Goal: Information Seeking & Learning: Find specific page/section

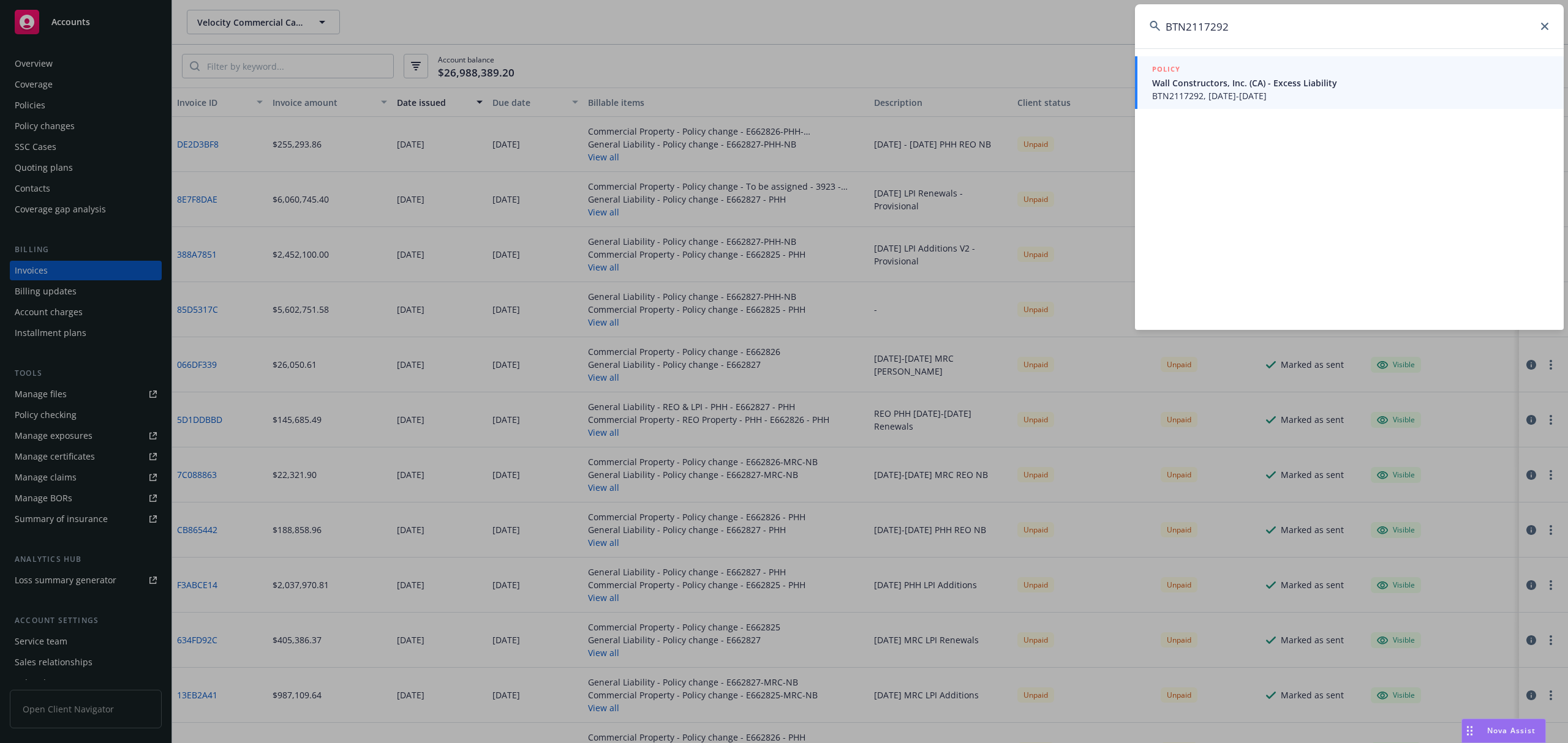
type input "BTN2117292"
click at [1198, 79] on span "Wall Constructors, Inc. (CA) - Excess Liability" at bounding box center [1350, 83] width 397 height 13
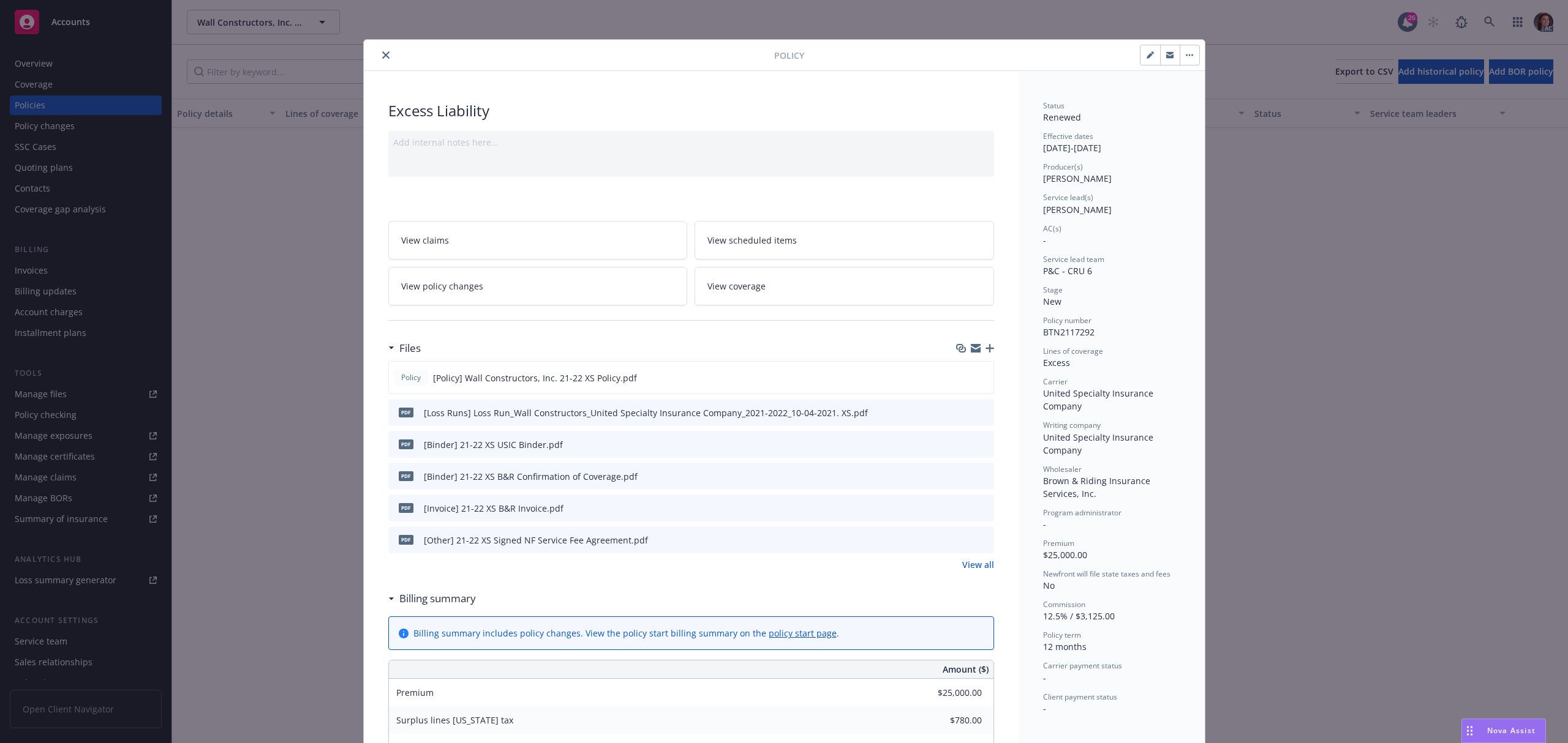
click at [978, 566] on link "View all" at bounding box center [978, 564] width 32 height 13
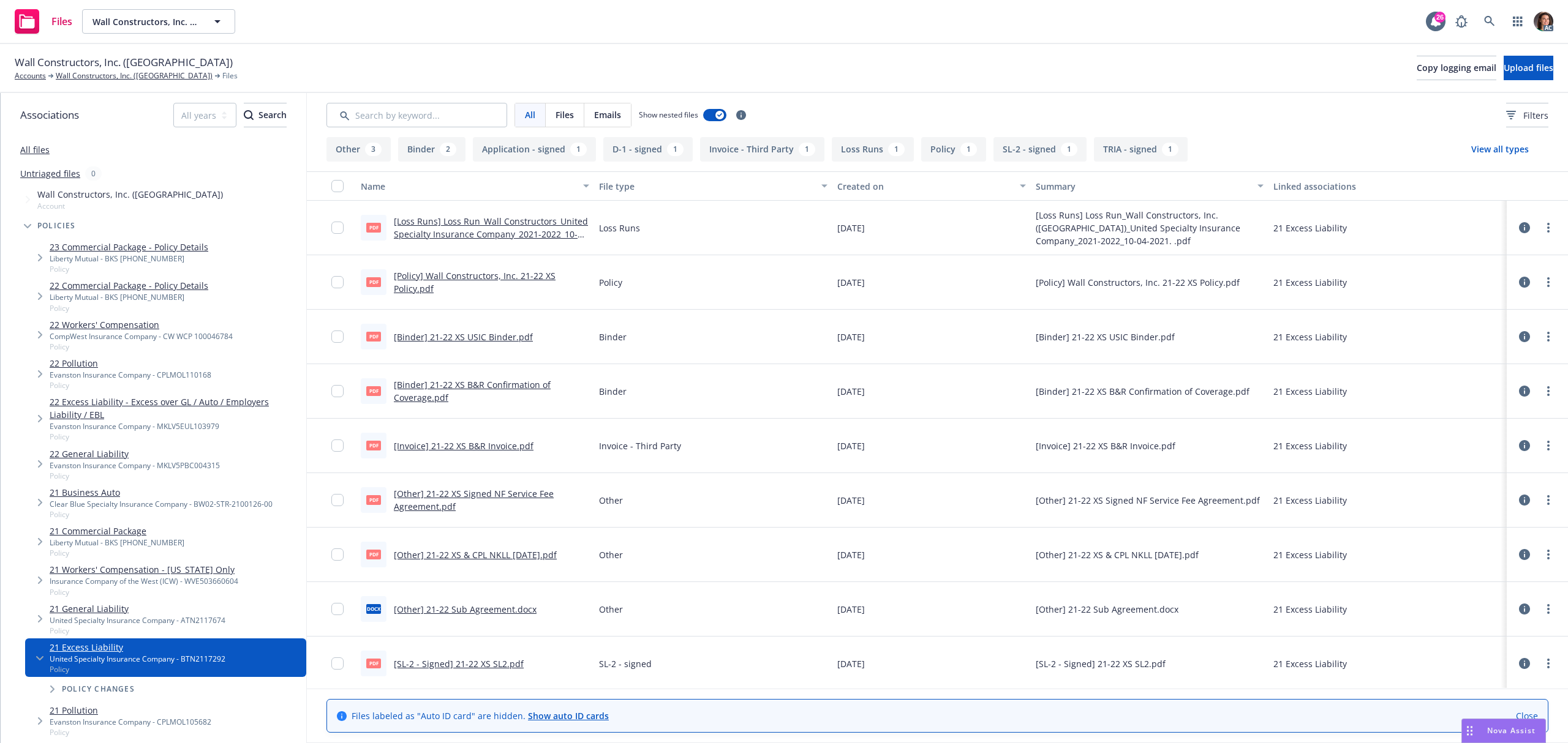
click at [513, 275] on link "[Policy] Wall Constructors, Inc. 21-22 XS Policy.pdf" at bounding box center [474, 281] width 162 height 24
click at [510, 444] on link "[Invoice] 21-22 XS B&R Invoice.pdf" at bounding box center [463, 446] width 140 height 12
click at [104, 76] on link "Wall Constructors, Inc. ([GEOGRAPHIC_DATA])" at bounding box center [134, 75] width 157 height 11
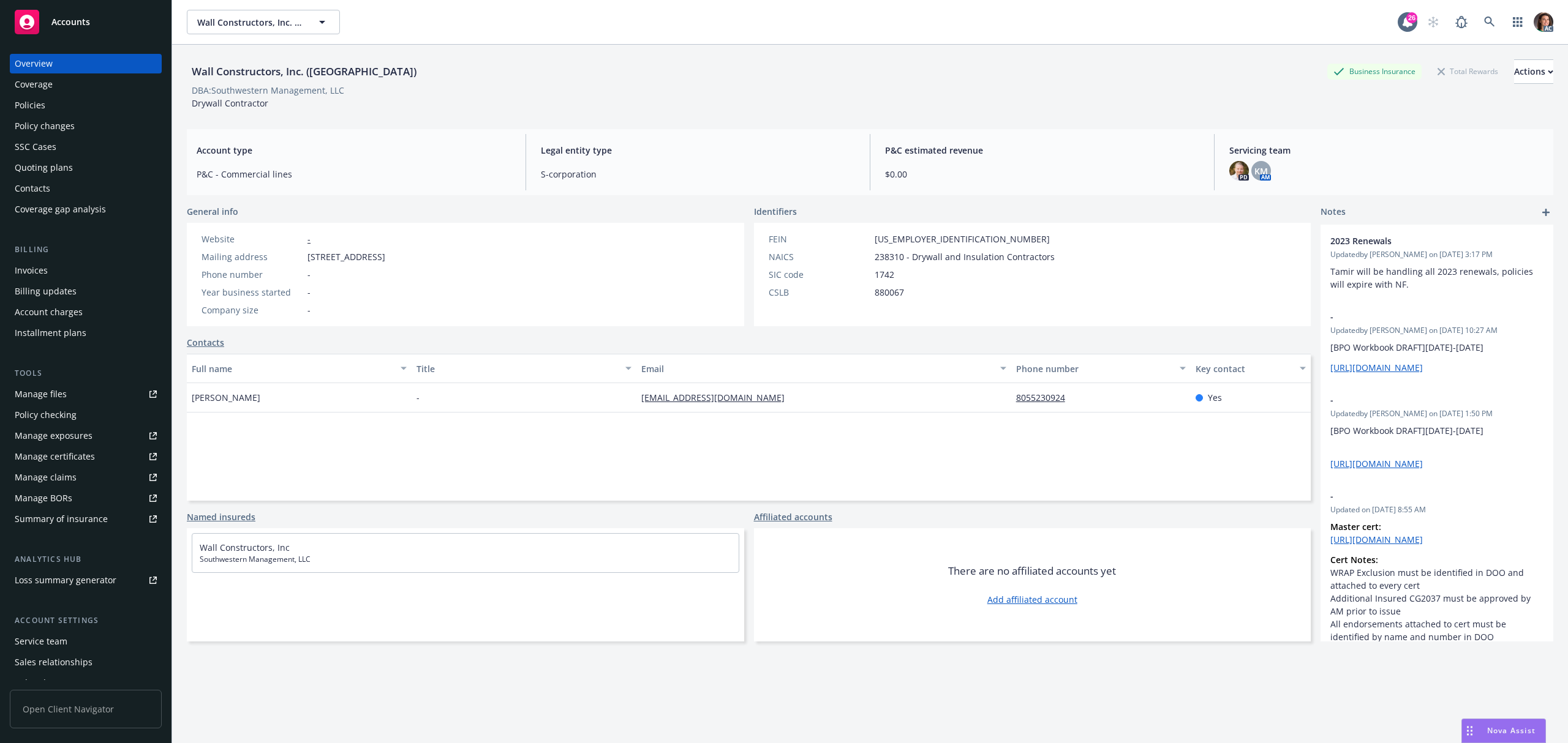
click at [37, 109] on div "Policies" at bounding box center [30, 104] width 31 height 19
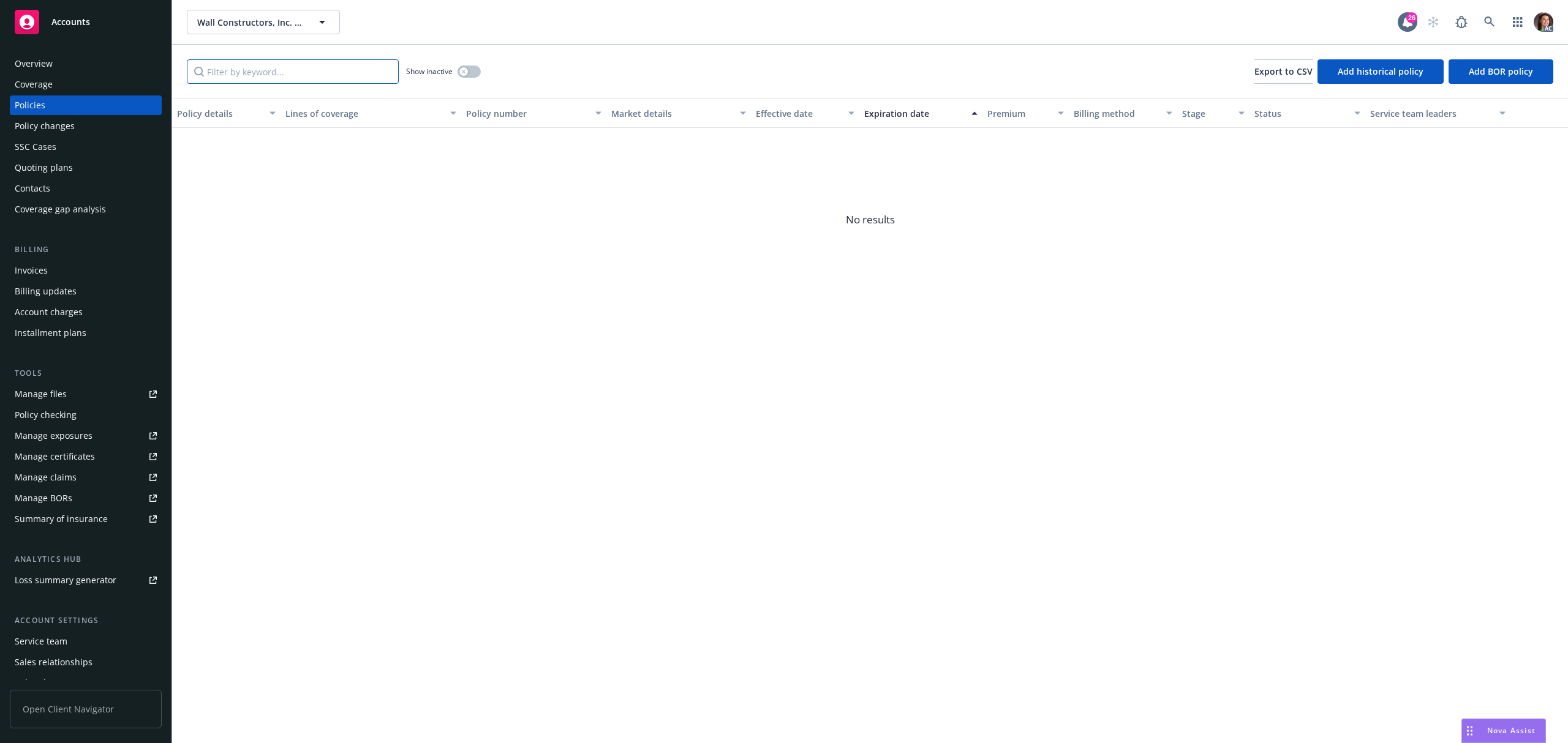
click at [305, 71] on input "Filter by keyword..." at bounding box center [293, 71] width 212 height 24
click at [470, 69] on button "button" at bounding box center [469, 71] width 23 height 13
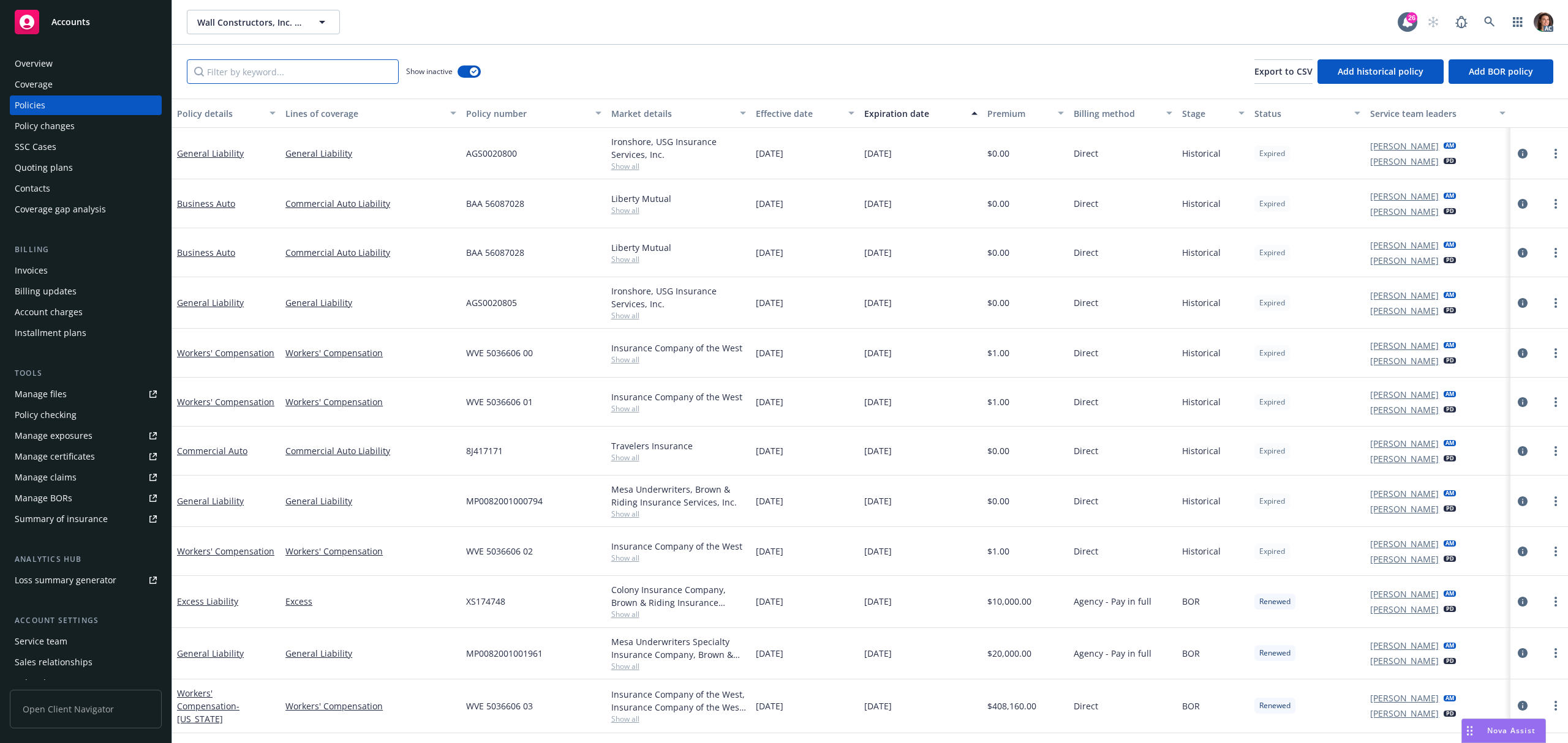
click at [338, 70] on input "Filter by keyword..." at bounding box center [293, 71] width 212 height 24
paste input "BTN2117292"
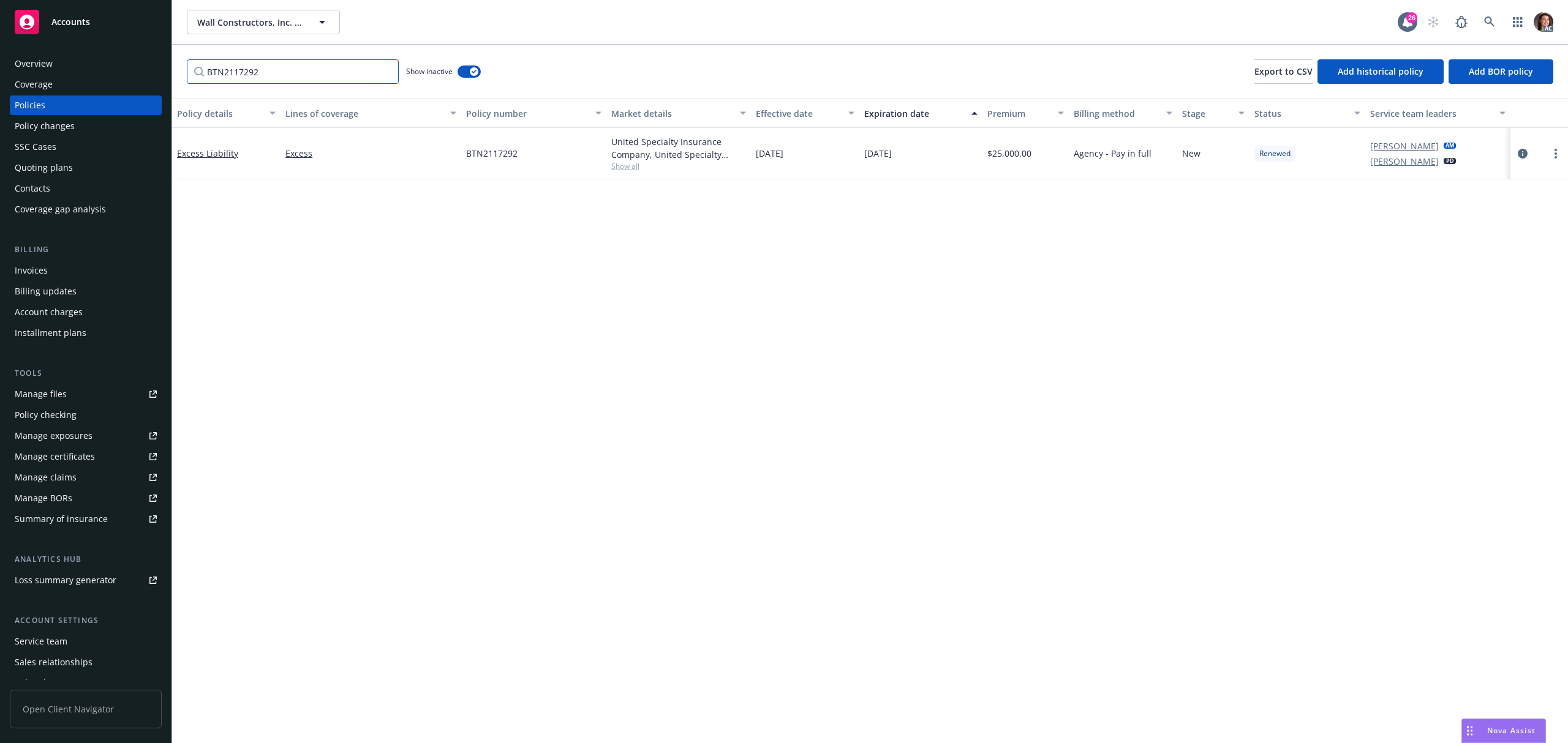
drag, startPoint x: 297, startPoint y: 77, endPoint x: 125, endPoint y: 86, distance: 172.2
click at [130, 86] on div "Accounts Overview Coverage Policies Policy changes SSC Cases Quoting plans Cont…" at bounding box center [784, 372] width 1568 height 743
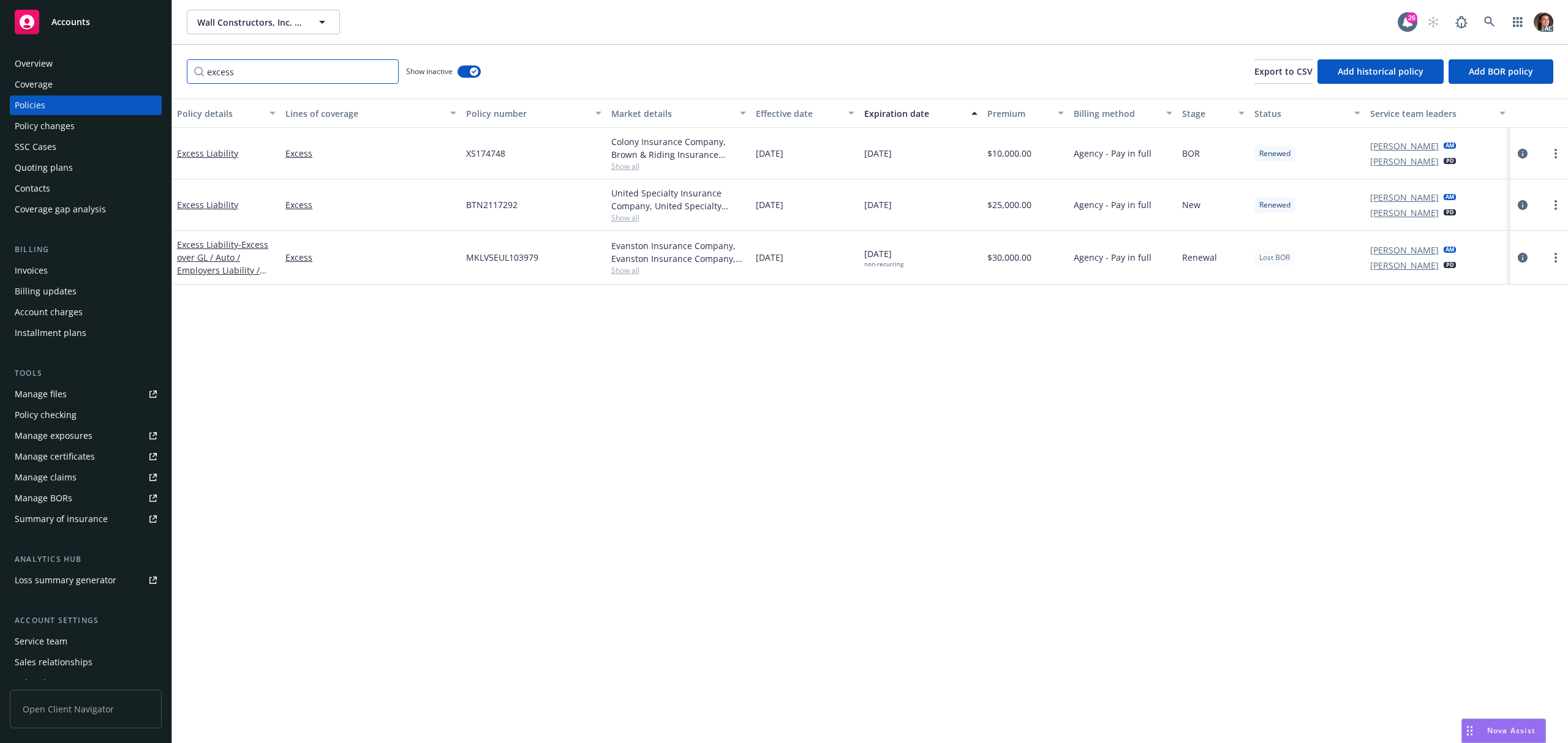
type input "excess"
drag, startPoint x: 755, startPoint y: 204, endPoint x: 809, endPoint y: 213, distance: 54.7
click at [809, 213] on div "03/01/2021" at bounding box center [805, 205] width 109 height 52
drag, startPoint x: 1185, startPoint y: 204, endPoint x: 1220, endPoint y: 201, distance: 35.1
click at [1220, 201] on div "Excess Liability Excess BTN2117292 United Specialty Insurance Company, United S…" at bounding box center [870, 205] width 1396 height 52
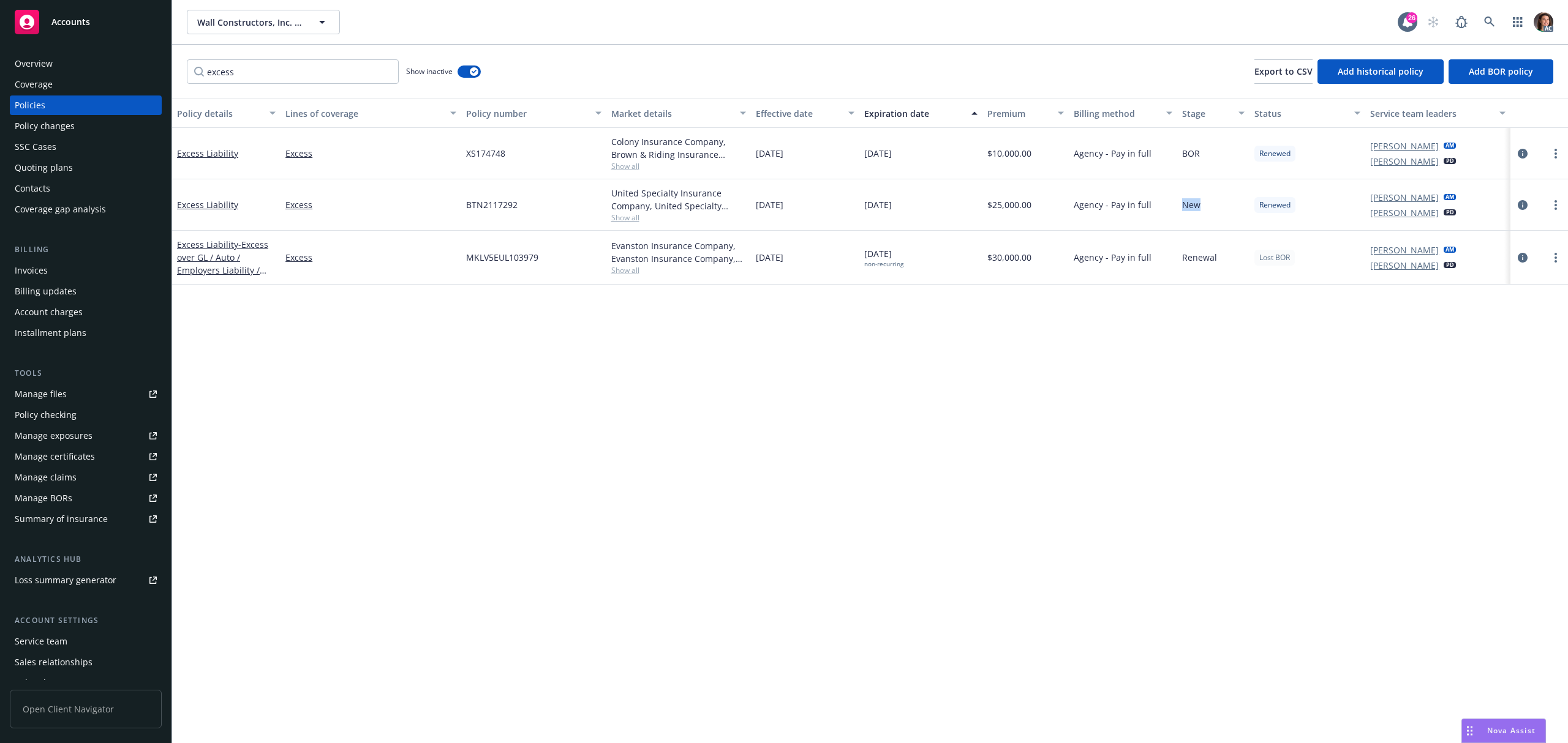
click at [1192, 203] on span "New" at bounding box center [1191, 205] width 18 height 13
